Goal: Find specific page/section: Find specific page/section

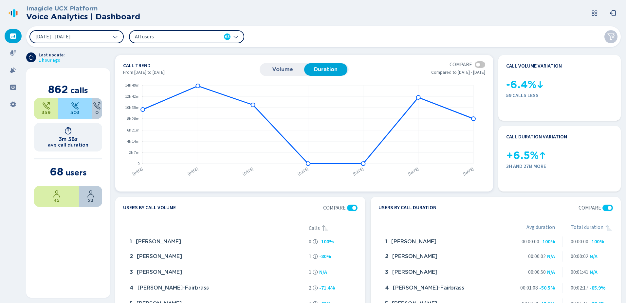
click at [478, 62] on div at bounding box center [480, 64] width 10 height 7
click at [277, 67] on span "Volume" at bounding box center [282, 70] width 37 height 6
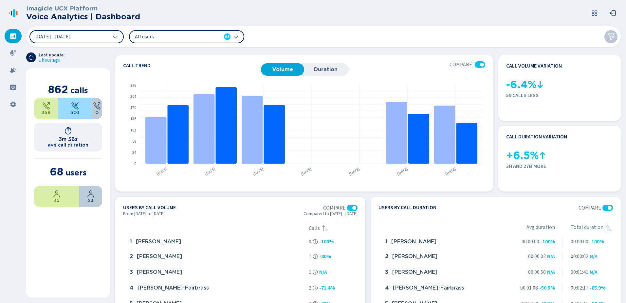
click at [350, 207] on div at bounding box center [352, 207] width 10 height 7
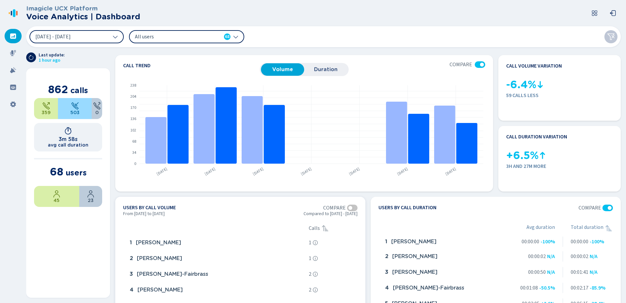
click at [350, 207] on div at bounding box center [351, 208] width 4 height 4
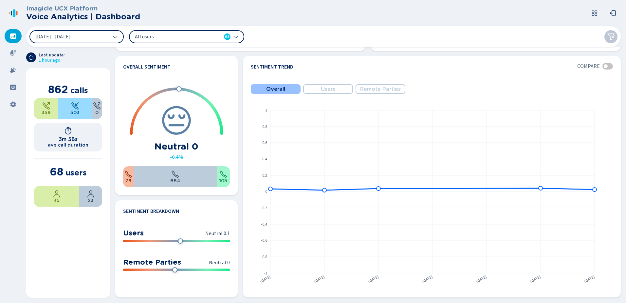
scroll to position [262, 0]
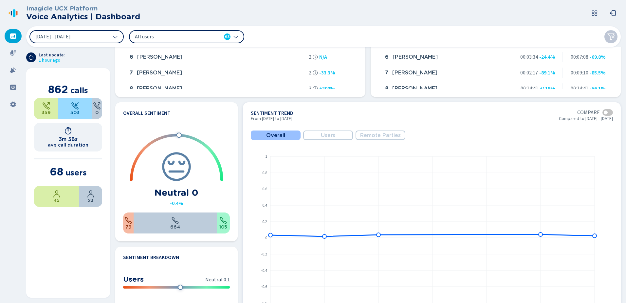
click at [335, 133] on span "Users" at bounding box center [328, 135] width 14 height 6
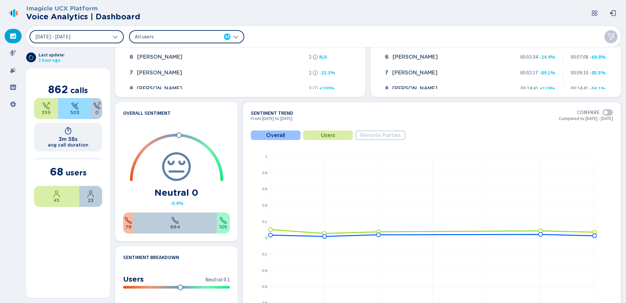
click at [391, 137] on span "Remote Parties" at bounding box center [380, 135] width 41 height 6
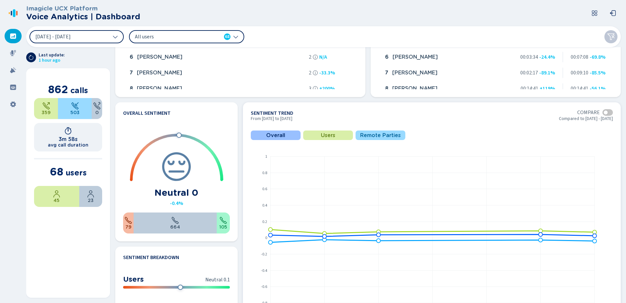
click at [391, 137] on span "Remote Parties" at bounding box center [380, 135] width 41 height 6
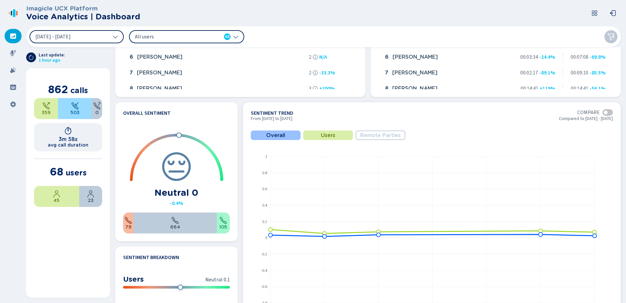
click at [325, 136] on span "Users" at bounding box center [328, 135] width 14 height 6
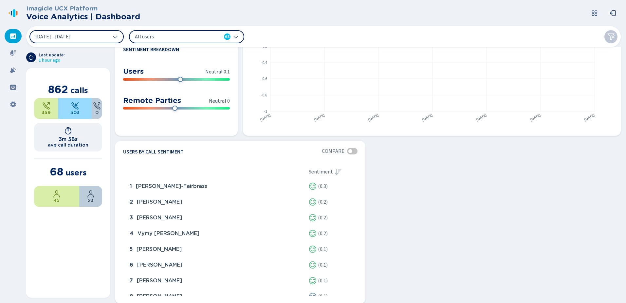
scroll to position [476, 0]
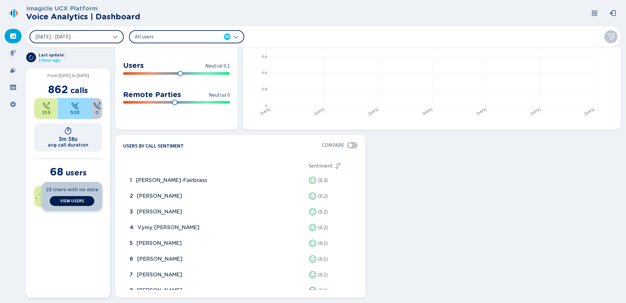
click at [75, 199] on span "View Users" at bounding box center [72, 200] width 24 height 5
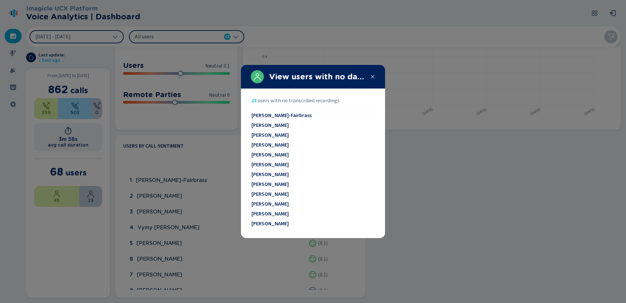
scroll to position [0, 0]
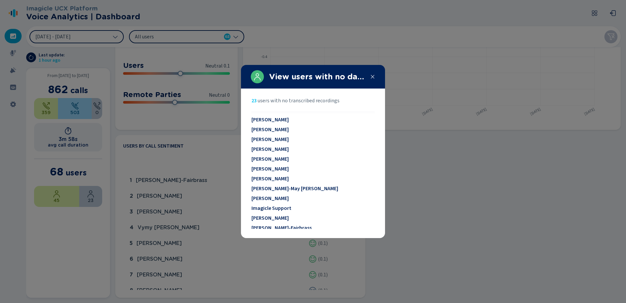
click at [374, 79] on div "View users with no data" at bounding box center [313, 77] width 144 height 24
click at [371, 76] on icon at bounding box center [372, 76] width 5 height 5
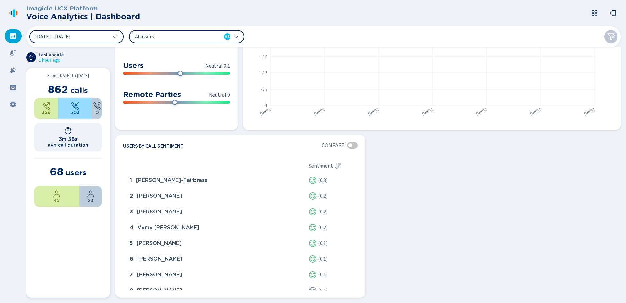
click at [69, 136] on h1 "3m 58s" at bounding box center [68, 139] width 19 height 6
click at [174, 102] on div at bounding box center [174, 102] width 5 height 5
click at [13, 82] on div at bounding box center [13, 87] width 17 height 14
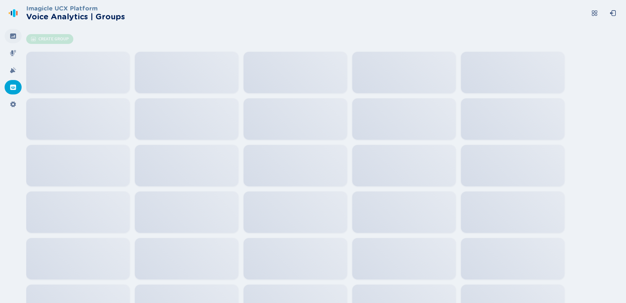
click at [11, 35] on icon at bounding box center [13, 35] width 6 height 5
